Goal: Use online tool/utility: Utilize a website feature to perform a specific function

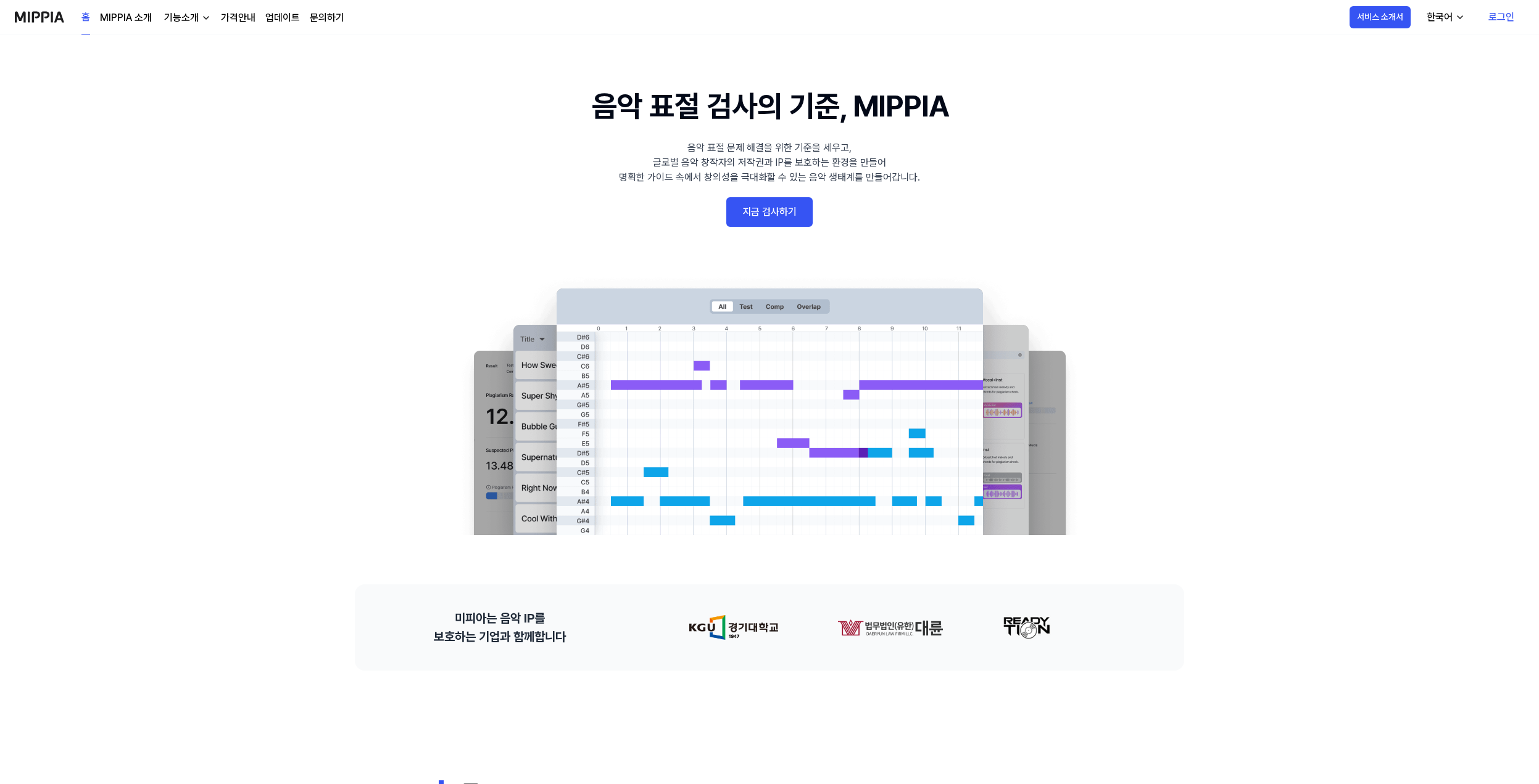
click at [802, 218] on link "지금 검사하기" at bounding box center [769, 212] width 87 height 30
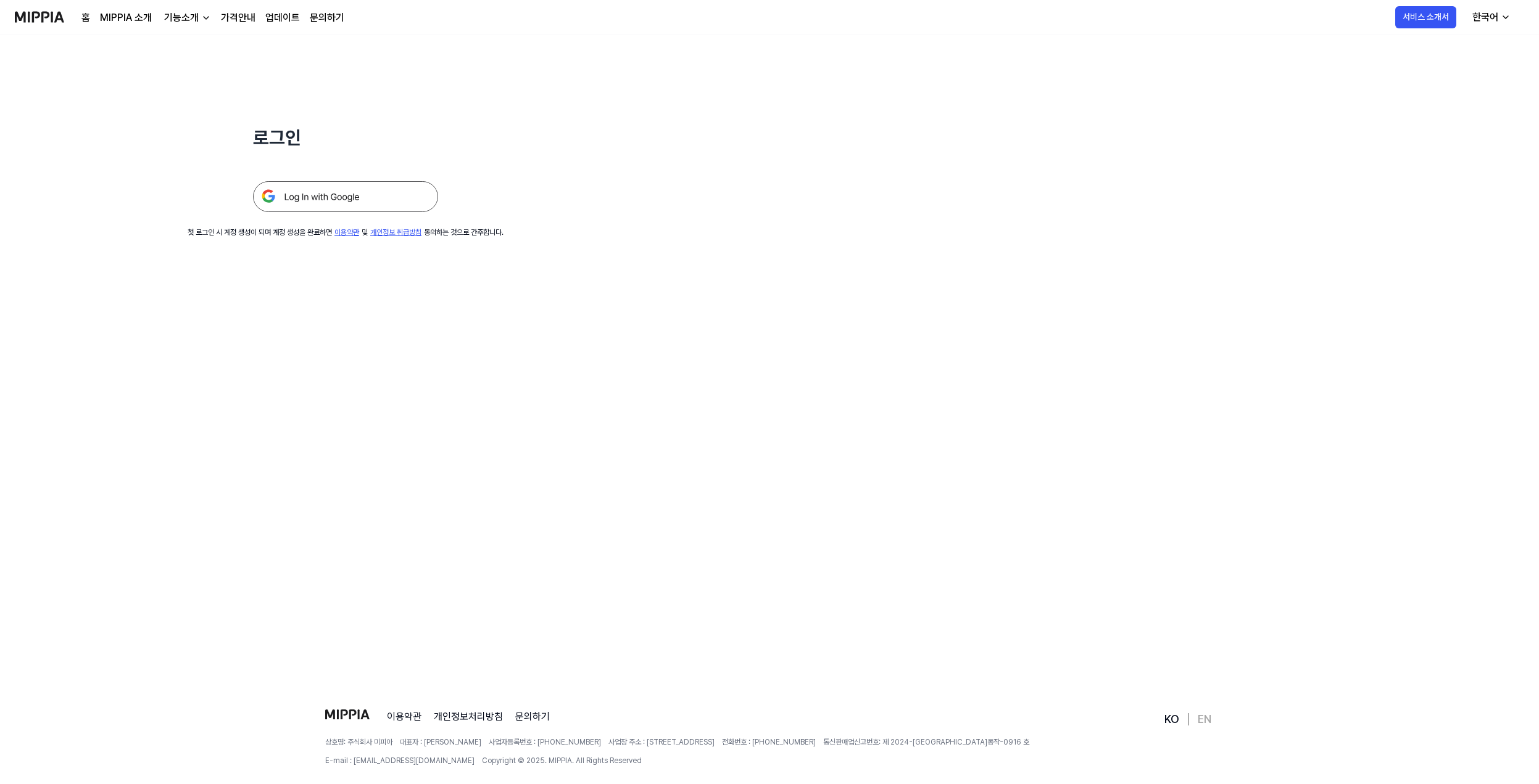
scroll to position [118, 0]
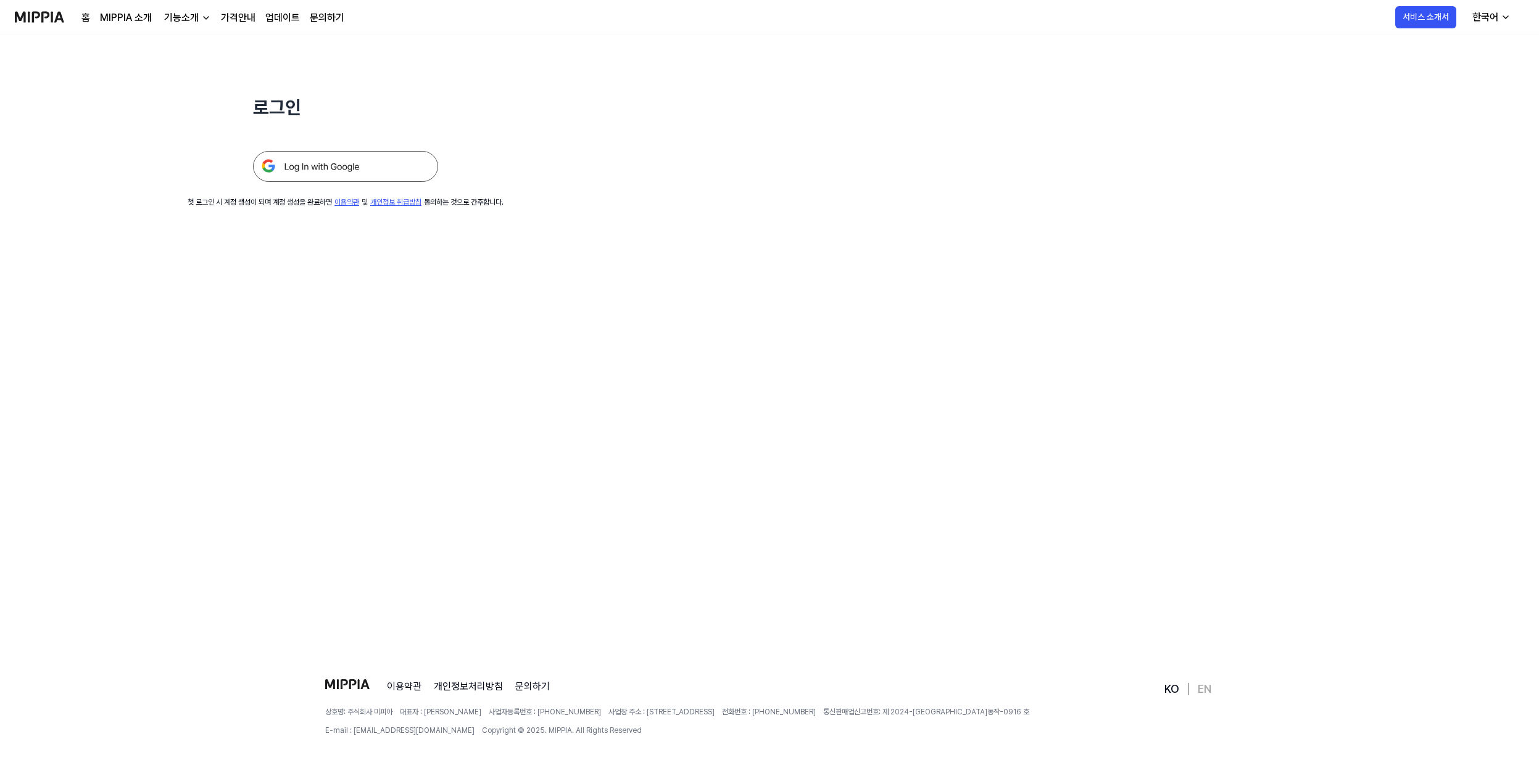
click at [337, 166] on img at bounding box center [345, 167] width 185 height 31
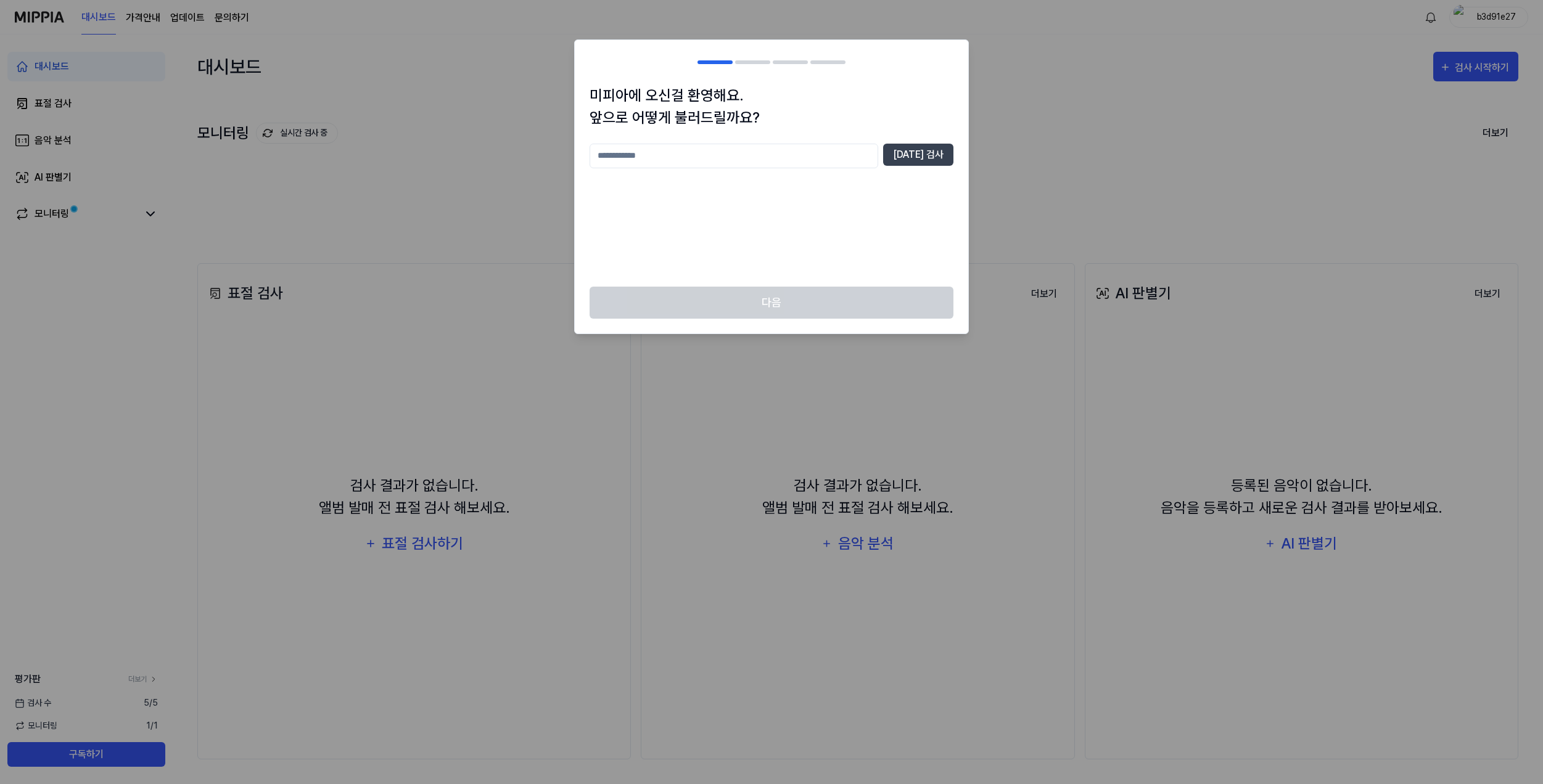
click at [718, 156] on input "text" at bounding box center [734, 156] width 288 height 24
type input "***"
click at [928, 154] on button "[DATE] 검사" at bounding box center [918, 154] width 70 height 22
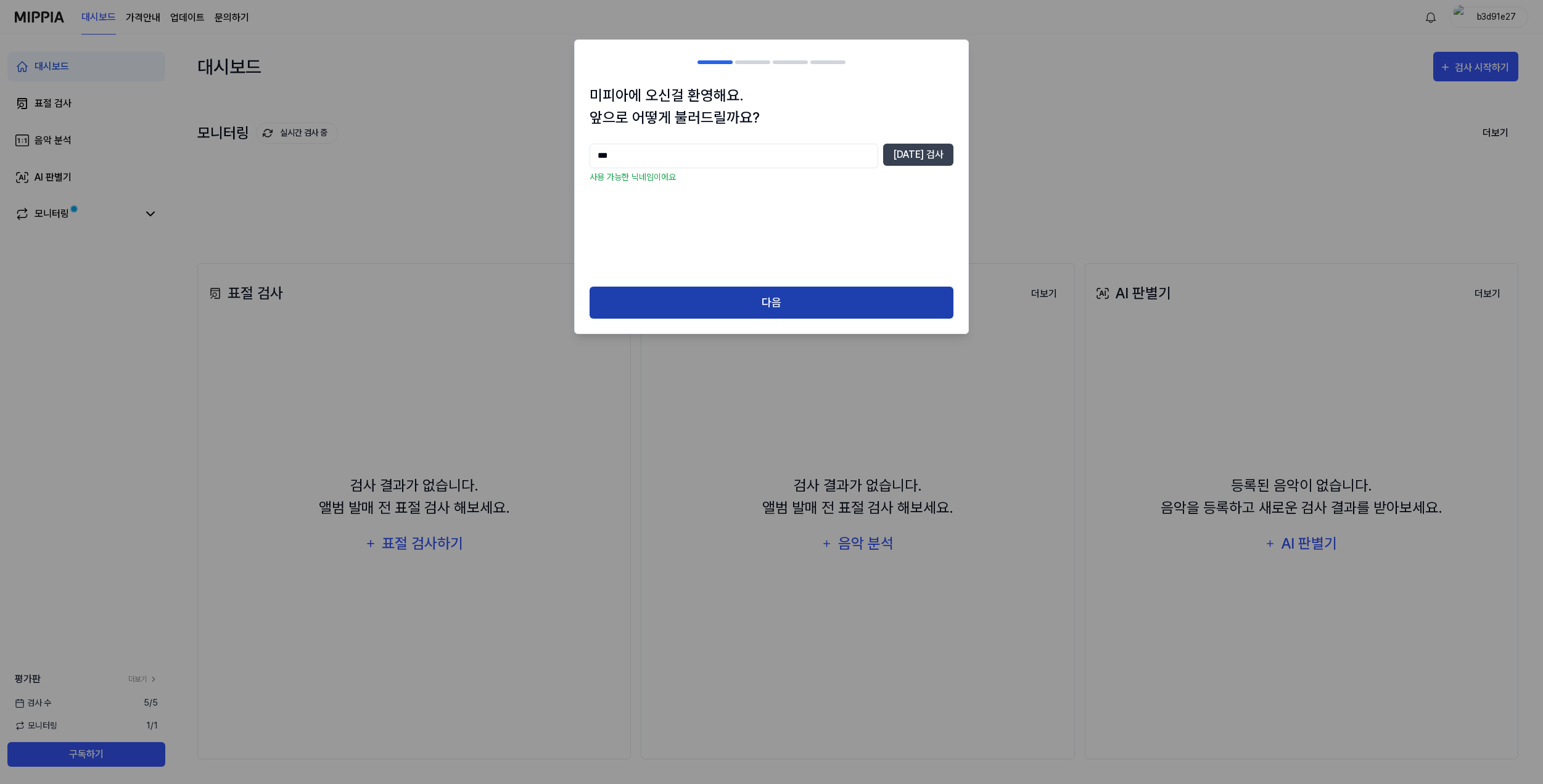
click at [750, 296] on button "다음" at bounding box center [771, 303] width 364 height 32
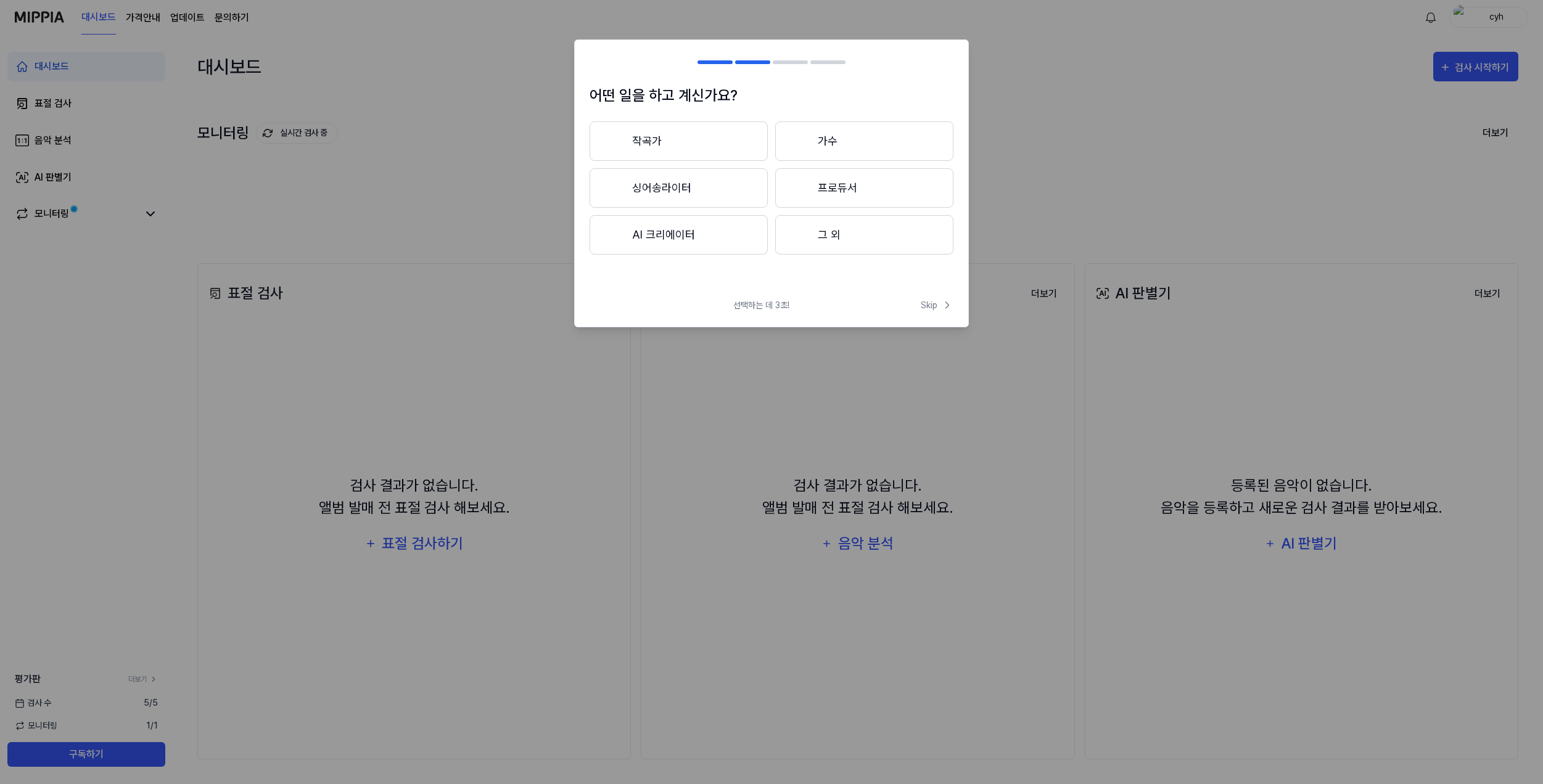
click at [667, 141] on button "작곡가" at bounding box center [679, 141] width 178 height 40
click at [900, 191] on button "3년 이상" at bounding box center [864, 188] width 178 height 40
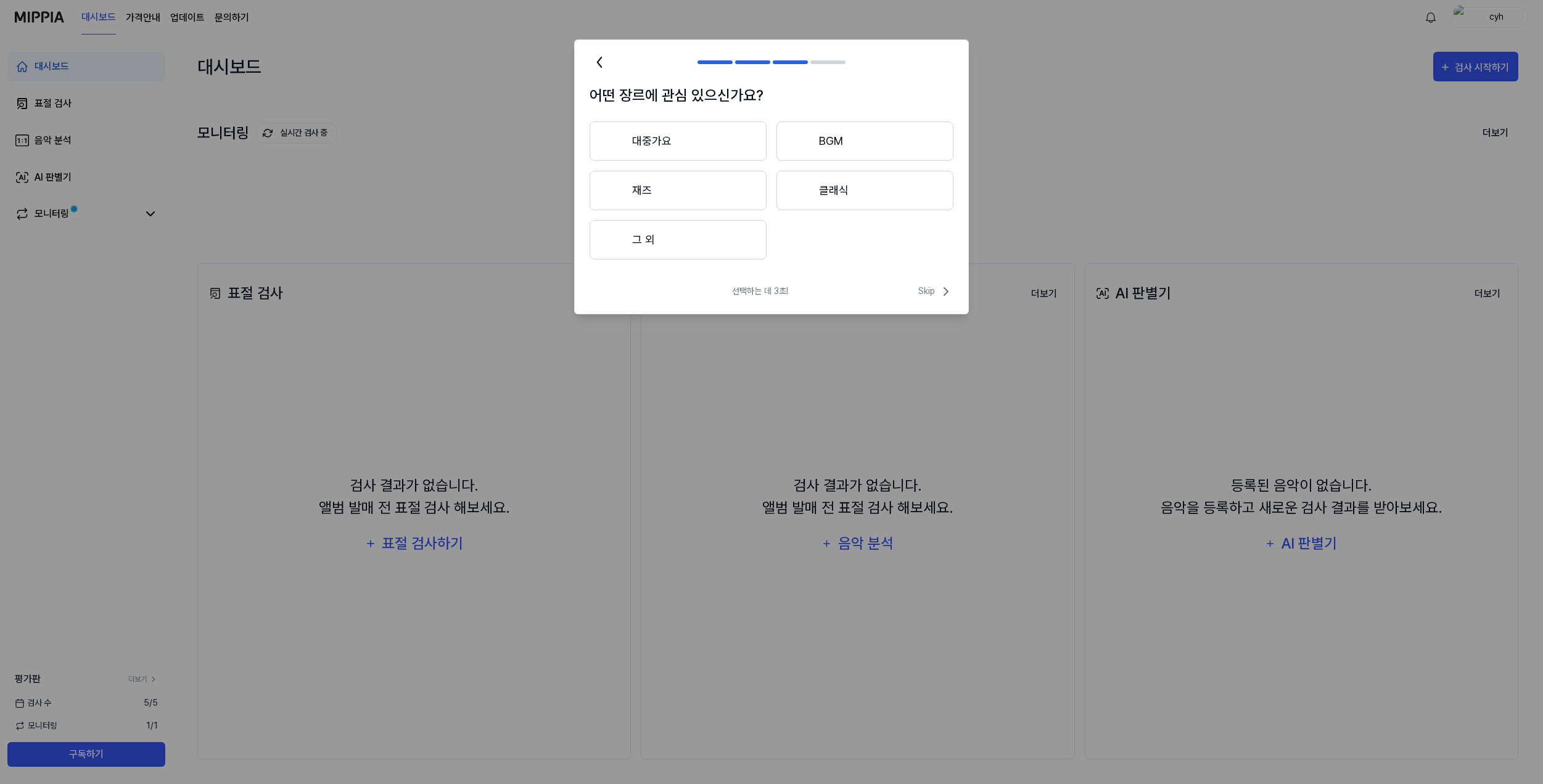
click at [846, 150] on button "BGM" at bounding box center [864, 141] width 177 height 40
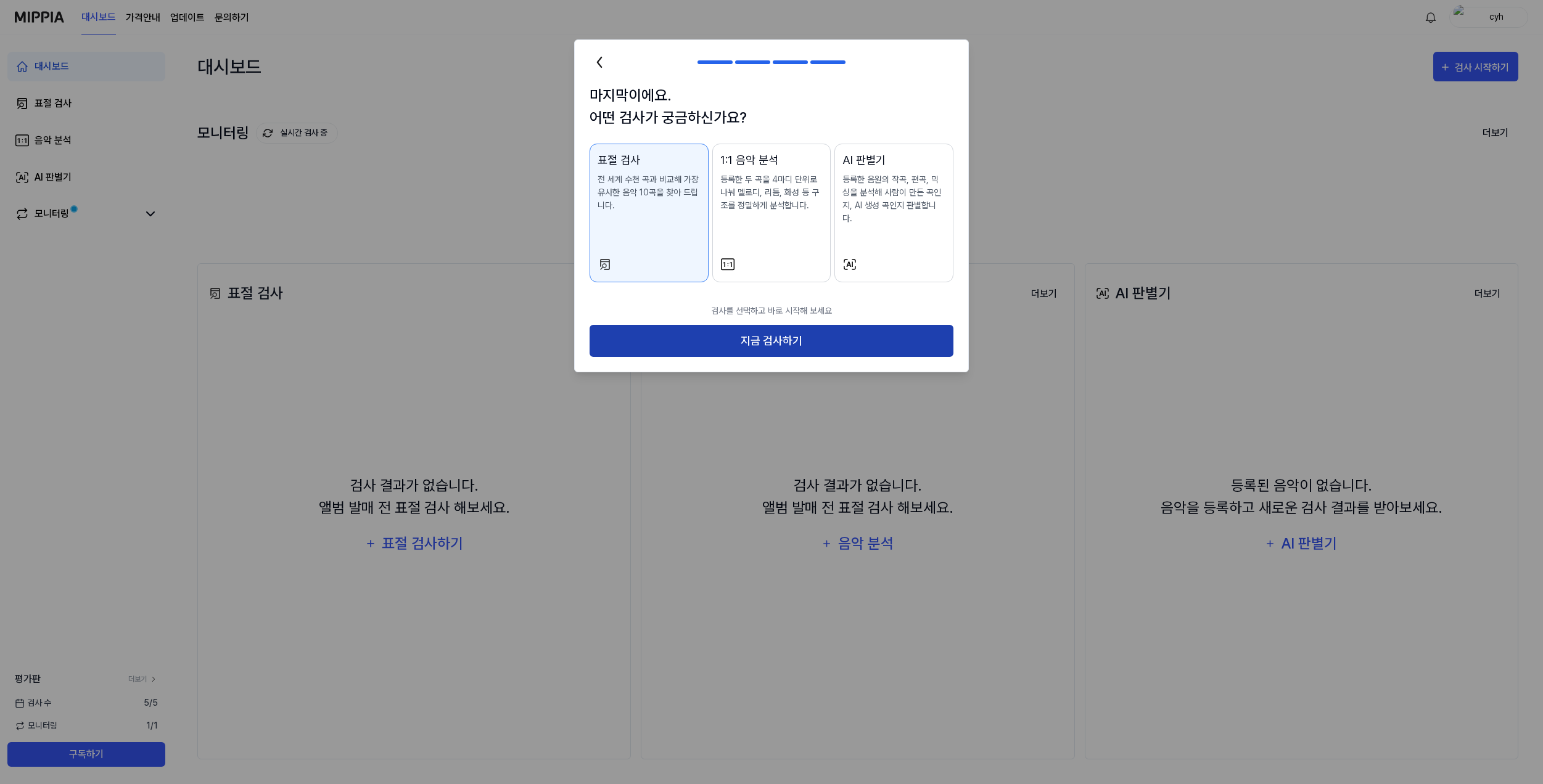
click at [862, 328] on button "지금 검사하기" at bounding box center [771, 341] width 364 height 32
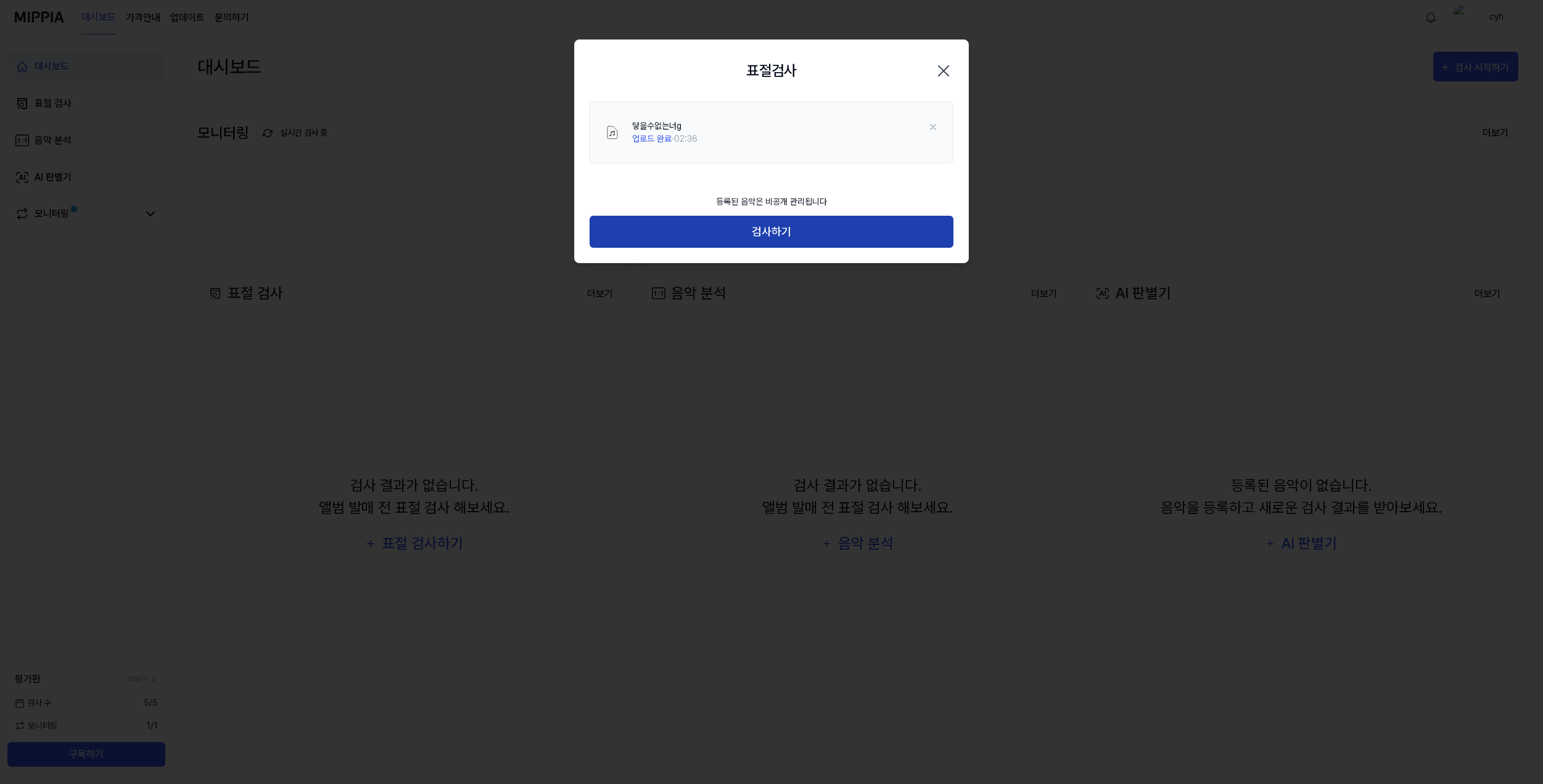
click at [756, 231] on button "검사하기" at bounding box center [771, 232] width 364 height 32
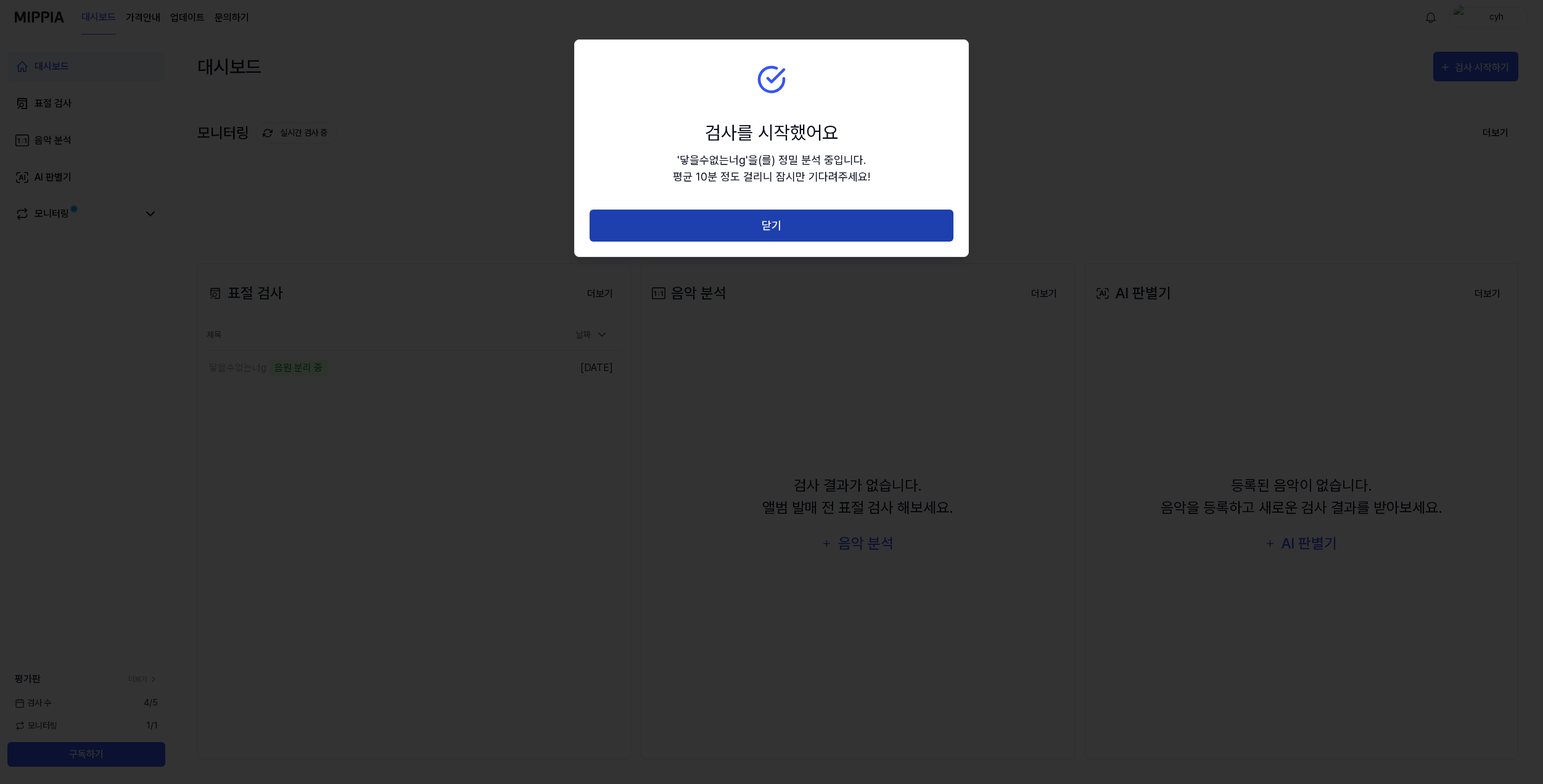
click at [763, 228] on button "닫기" at bounding box center [771, 226] width 364 height 32
